Goal: Navigation & Orientation: Find specific page/section

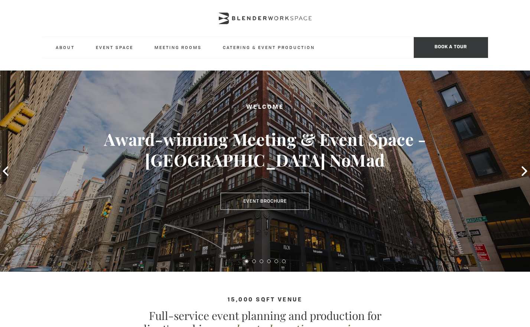
click at [368, 27] on div at bounding box center [265, 18] width 446 height 37
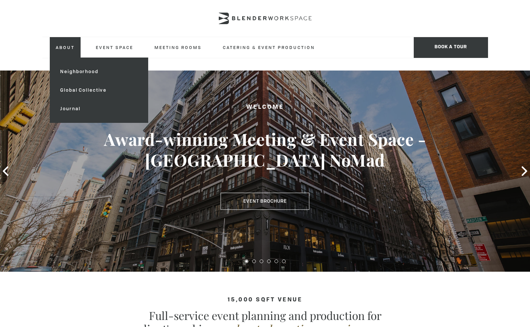
click at [69, 47] on link "About" at bounding box center [65, 47] width 31 height 20
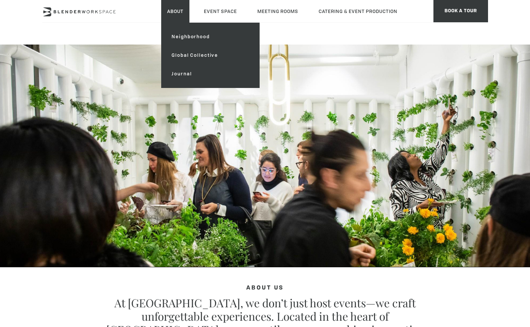
click at [174, 7] on link "About" at bounding box center [175, 11] width 28 height 23
click at [187, 35] on link "Neighborhood" at bounding box center [210, 36] width 89 height 19
